Goal: Information Seeking & Learning: Learn about a topic

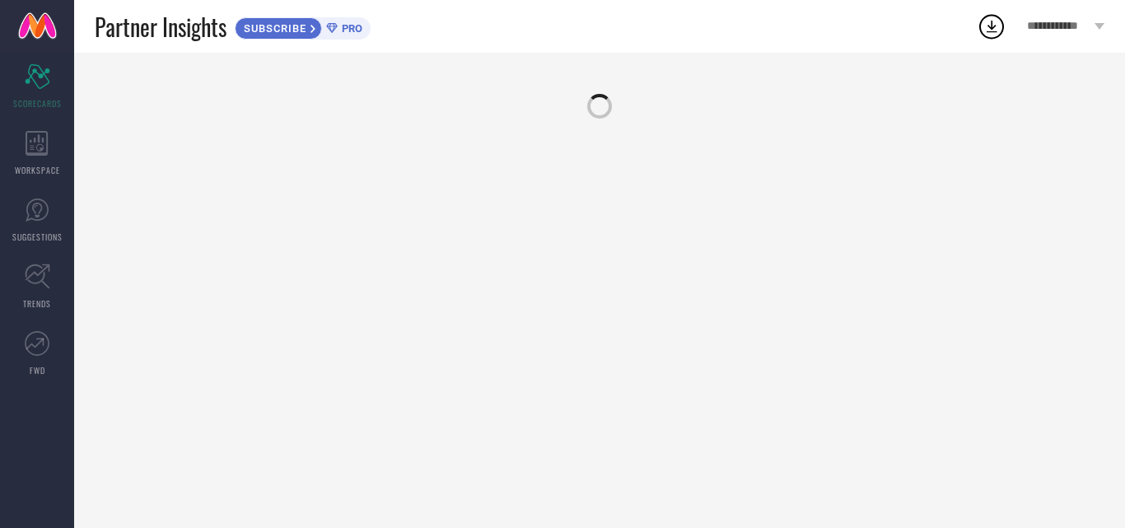
click at [558, 33] on div "Partner Insights SUBSCRIBE PRO" at bounding box center [536, 26] width 882 height 53
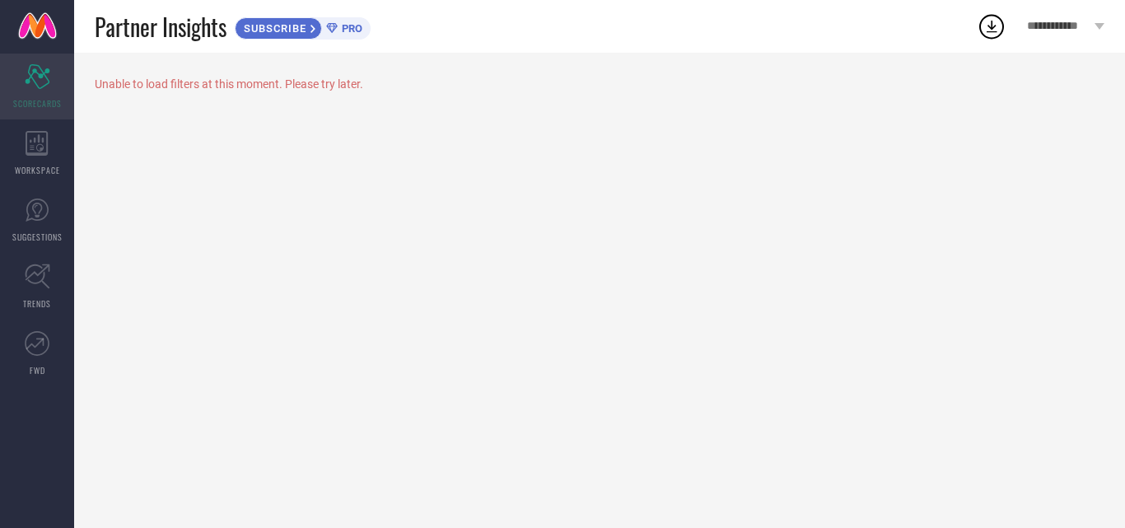
drag, startPoint x: 558, startPoint y: 33, endPoint x: 38, endPoint y: 82, distance: 522.7
click at [38, 82] on icon "Scorecard" at bounding box center [38, 76] width 26 height 25
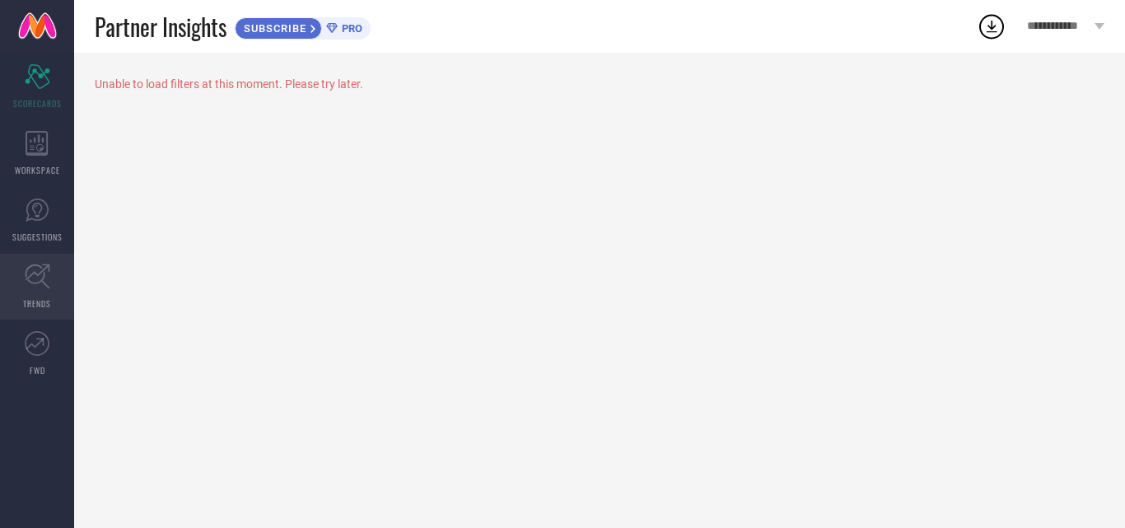
click at [44, 301] on span "TRENDS" at bounding box center [37, 303] width 28 height 12
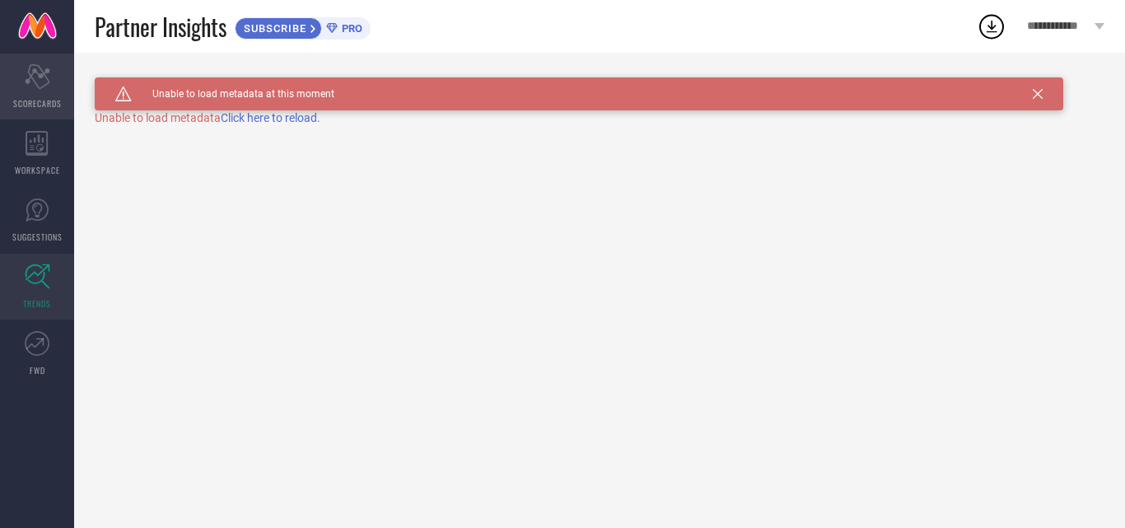
click at [42, 72] on icon at bounding box center [37, 76] width 25 height 25
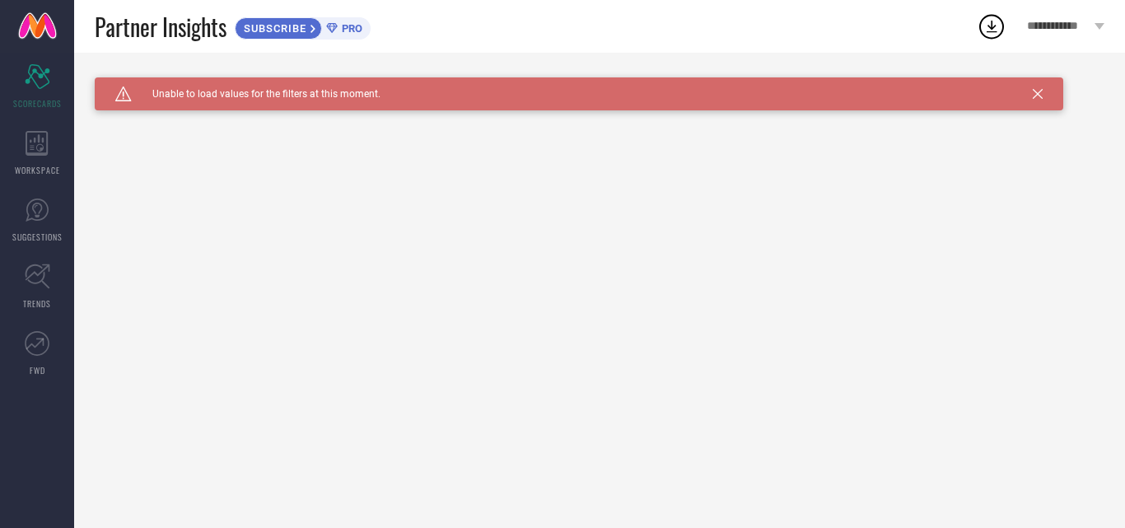
click at [1038, 93] on icon at bounding box center [1038, 94] width 10 height 10
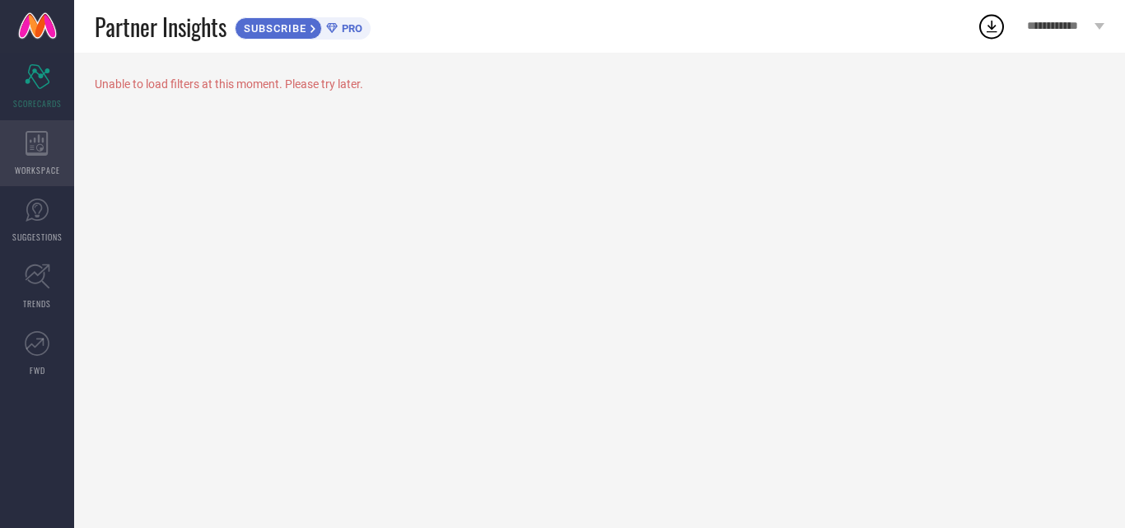
click at [4, 152] on div "WORKSPACE" at bounding box center [37, 153] width 74 height 66
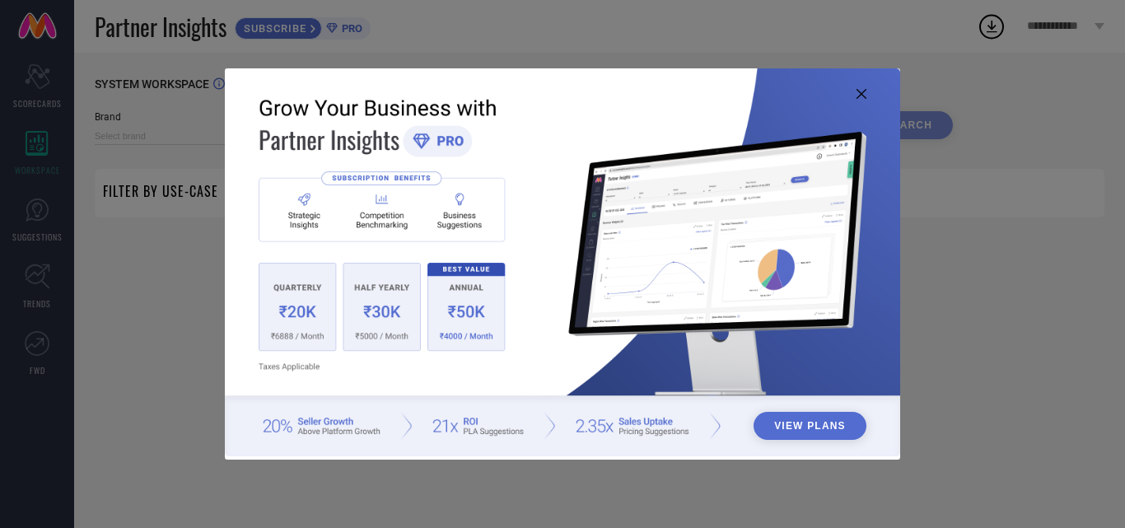
type input "1 STOP FASHION"
type input "All"
click at [865, 96] on icon at bounding box center [861, 94] width 10 height 10
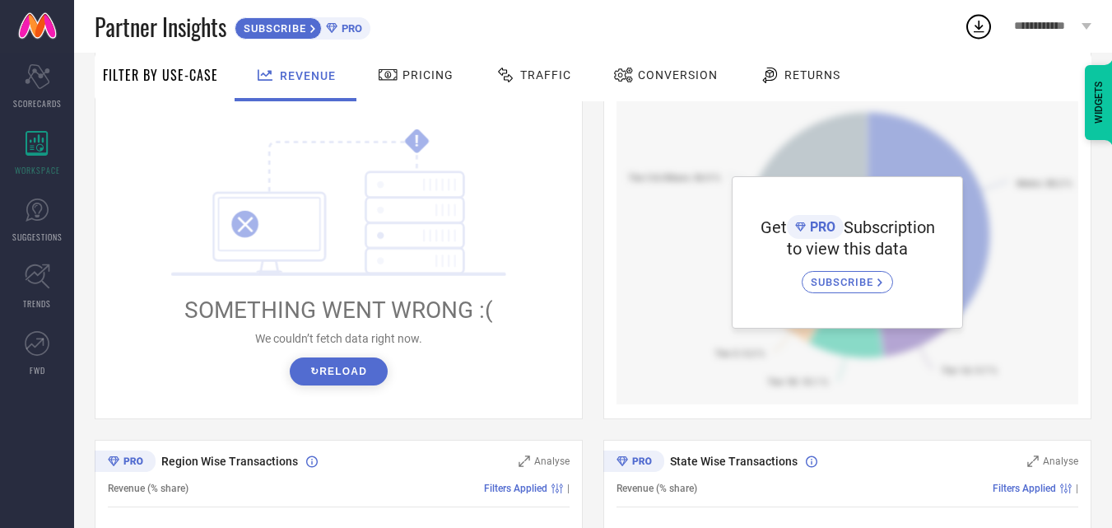
scroll to position [222, 0]
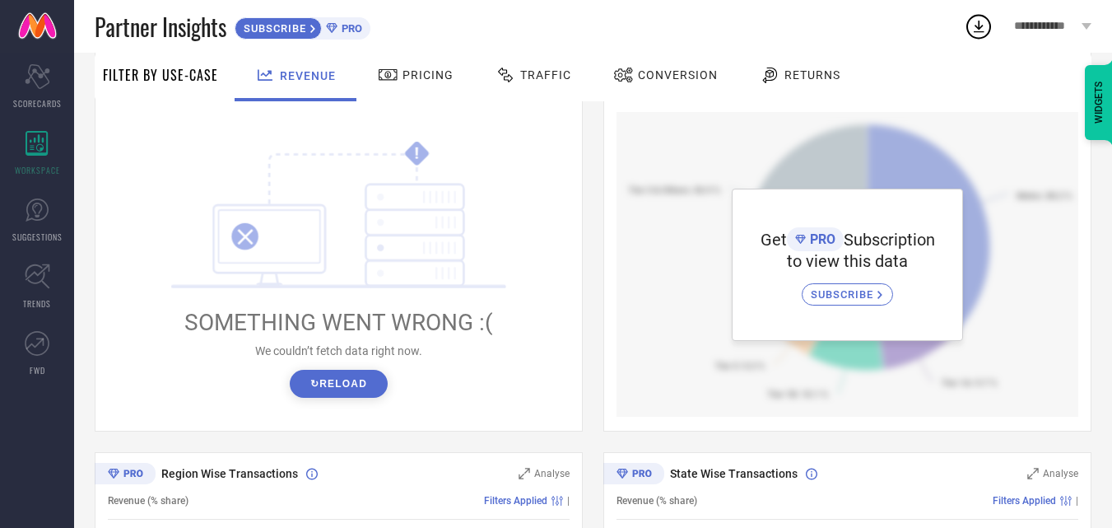
click at [351, 391] on button "↻ Reload" at bounding box center [339, 384] width 98 height 28
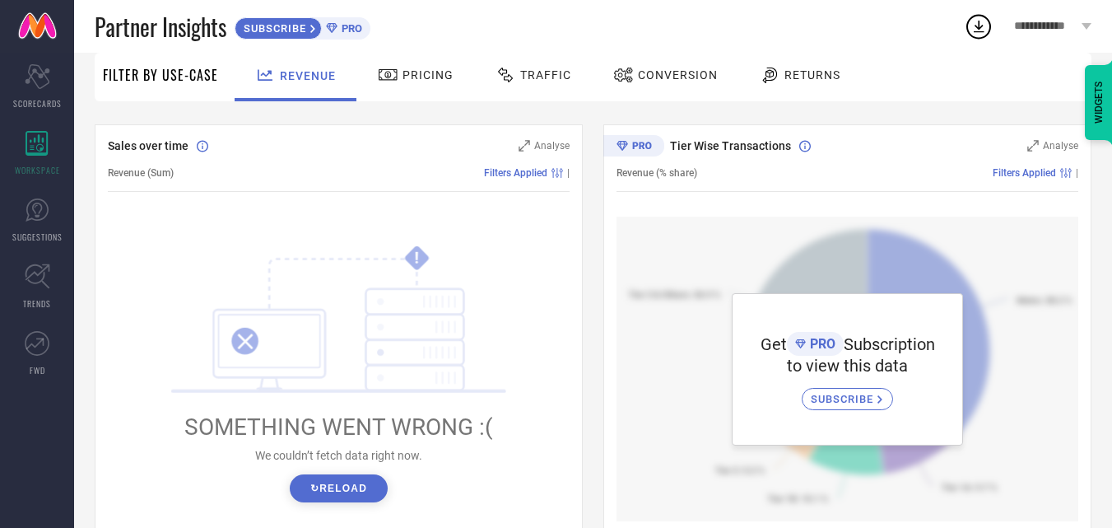
scroll to position [119, 0]
click at [385, 69] on icon at bounding box center [388, 75] width 18 height 12
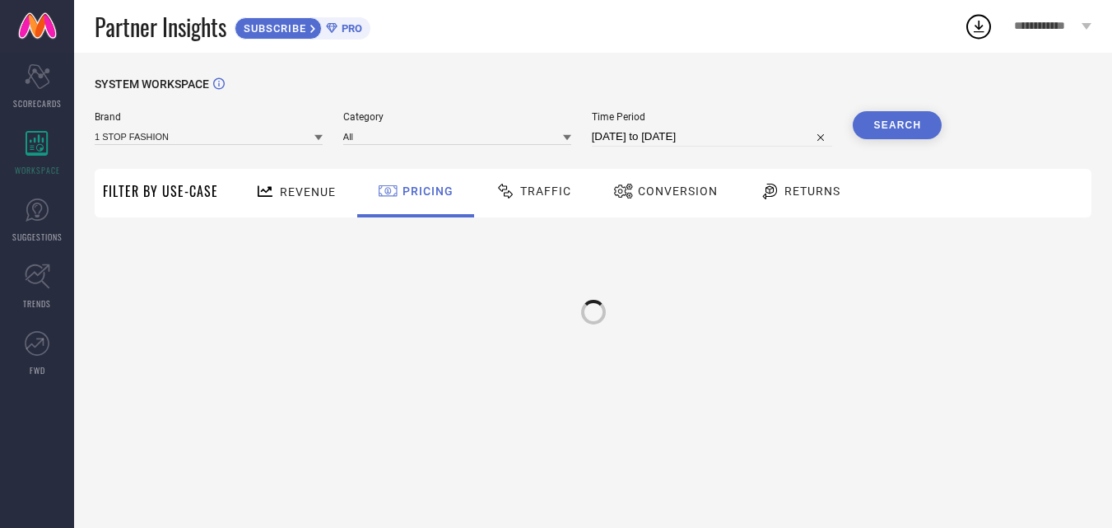
scroll to position [0, 0]
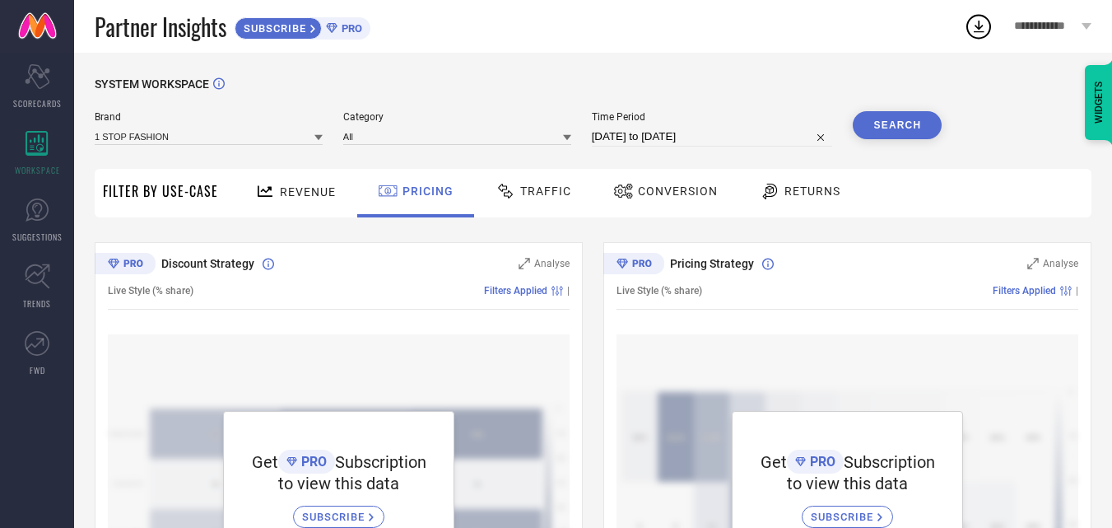
click at [529, 184] on span "Traffic" at bounding box center [545, 190] width 51 height 13
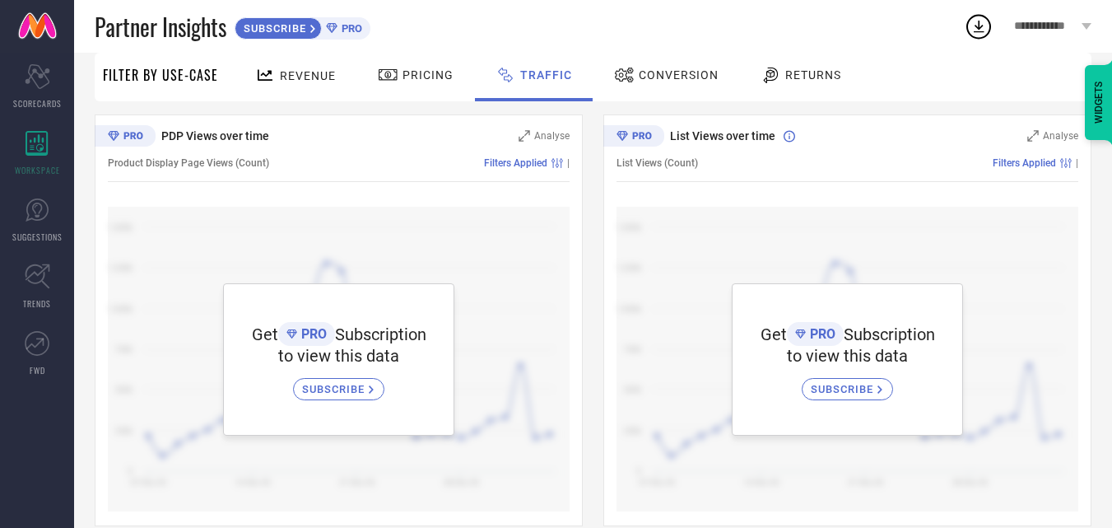
scroll to position [142, 0]
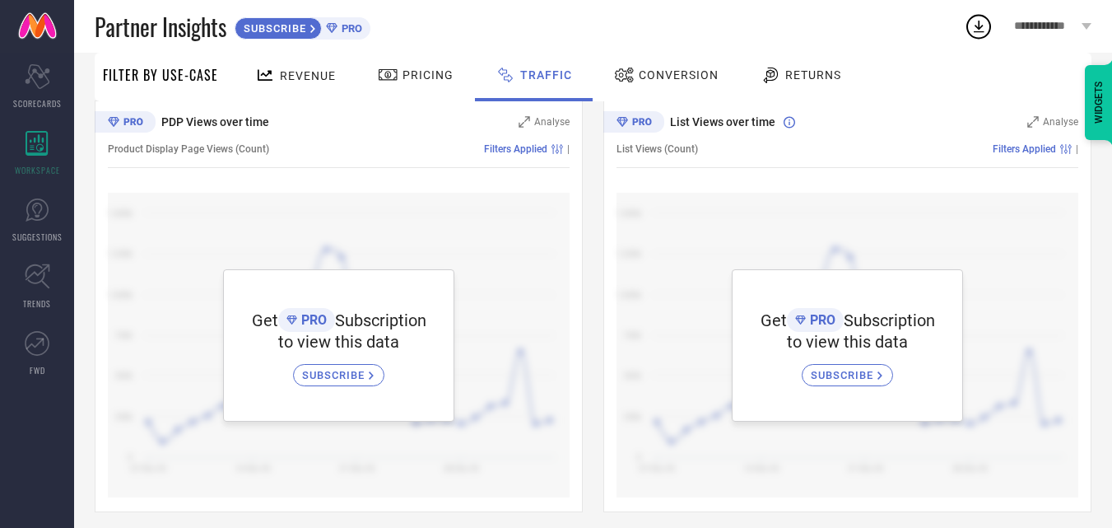
click at [825, 368] on div "SUBSCRIBE" at bounding box center [847, 375] width 91 height 22
click at [30, 221] on icon at bounding box center [37, 210] width 25 height 25
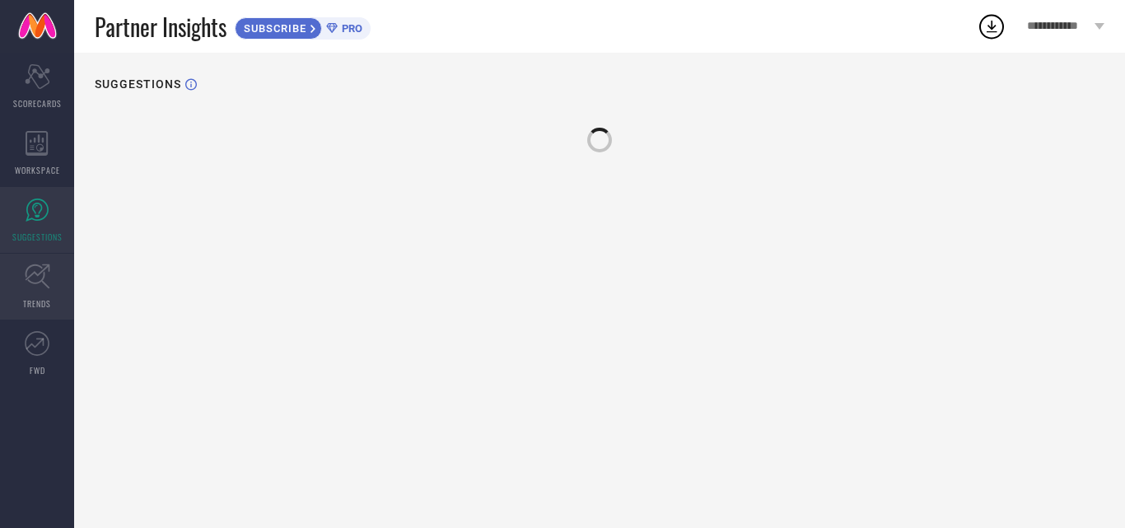
click at [44, 289] on link "TRENDS" at bounding box center [37, 287] width 74 height 66
